Goal: Communication & Community: Answer question/provide support

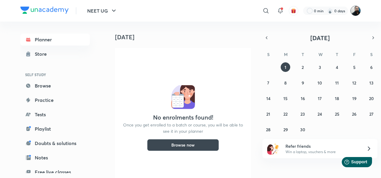
click at [355, 14] on img at bounding box center [355, 11] width 10 height 10
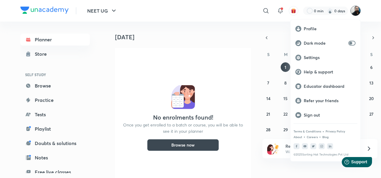
click at [325, 85] on p "Educator dashboard" at bounding box center [330, 86] width 52 height 5
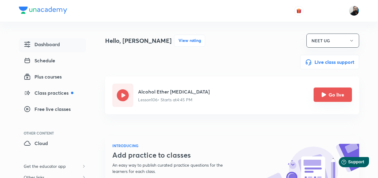
click at [324, 95] on icon "Go live" at bounding box center [323, 94] width 4 height 4
